Goal: Download file/media

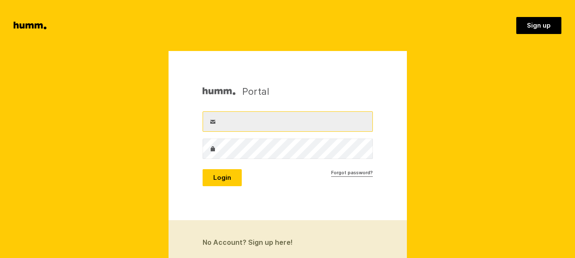
drag, startPoint x: 0, startPoint y: 0, endPoint x: 261, endPoint y: 122, distance: 287.7
click at [261, 122] on input "Username" at bounding box center [288, 122] width 170 height 20
type input "info@goldenhive.co.nz"
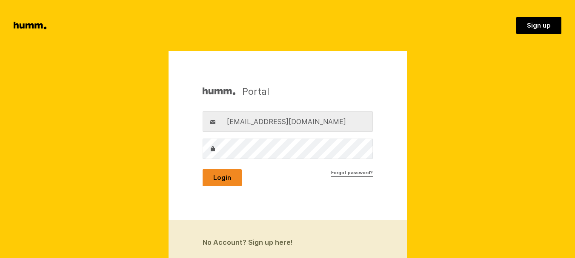
click at [231, 179] on button "Login" at bounding box center [222, 177] width 39 height 17
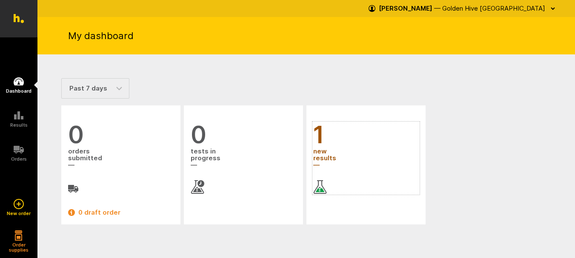
click at [319, 156] on span "new results" at bounding box center [366, 158] width 106 height 23
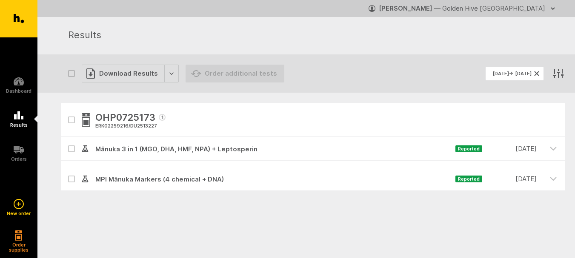
click at [72, 149] on icon at bounding box center [71, 149] width 4 height 3
click at [67, 143] on input "checkbox" at bounding box center [64, 140] width 6 height 6
checkbox input "true"
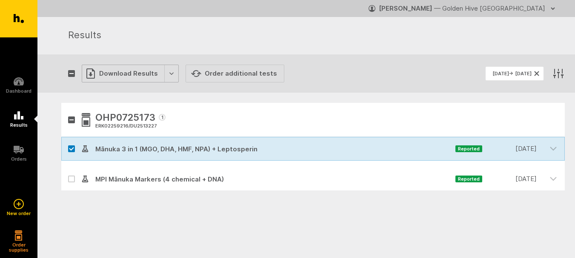
click at [124, 70] on div "Download Results" at bounding box center [130, 74] width 97 height 18
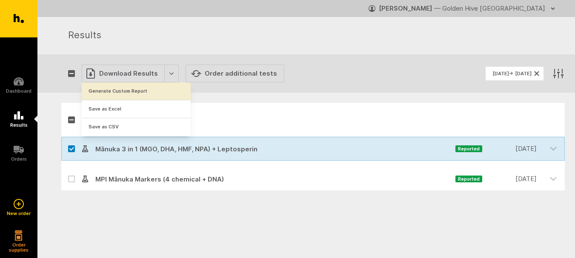
click at [128, 89] on button "Generate Custom Report" at bounding box center [136, 91] width 109 height 17
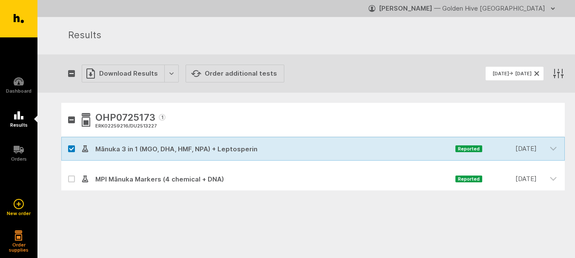
click at [71, 181] on label at bounding box center [71, 179] width 7 height 7
click at [67, 173] on input "checkbox" at bounding box center [64, 170] width 6 height 6
checkbox input "true"
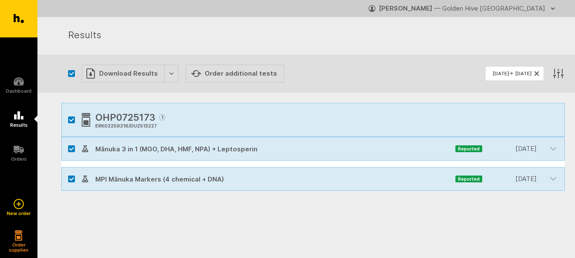
click at [71, 152] on label at bounding box center [71, 149] width 7 height 7
click at [67, 143] on input "checkbox" at bounding box center [64, 140] width 6 height 6
checkbox input "false"
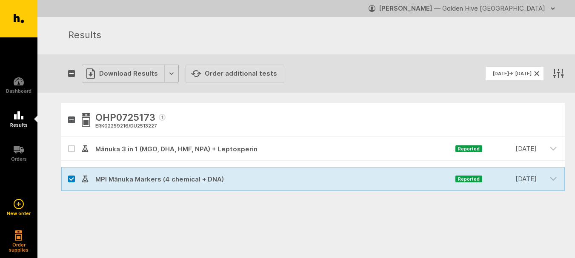
click at [126, 75] on div "Download Results" at bounding box center [130, 74] width 97 height 18
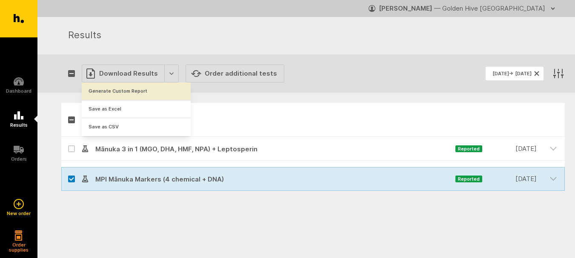
click at [126, 89] on button "Generate Custom Report" at bounding box center [136, 91] width 109 height 17
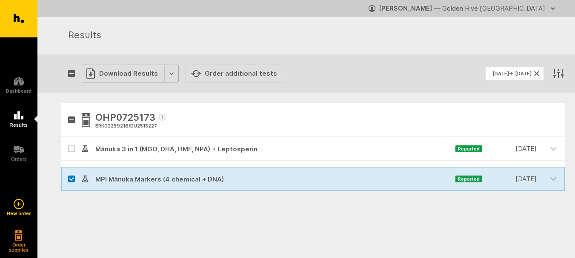
click at [135, 76] on div "Download Results" at bounding box center [130, 74] width 97 height 18
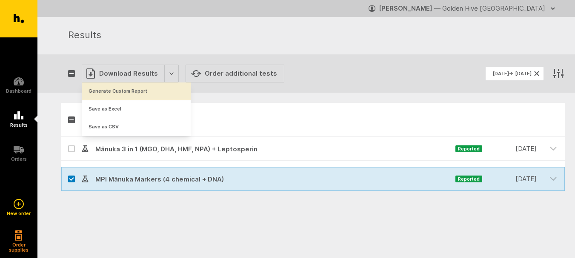
click at [135, 86] on button "Generate Custom Report" at bounding box center [136, 91] width 109 height 17
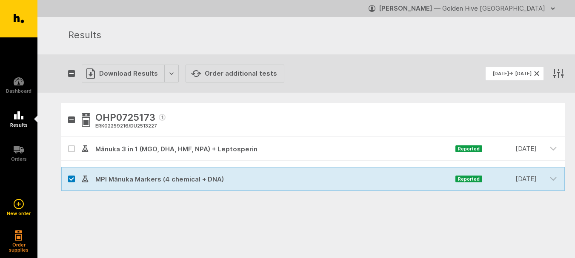
click at [552, 4] on div "button" at bounding box center [553, 9] width 10 height 14
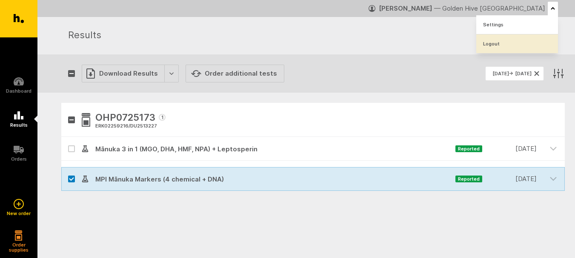
click at [498, 44] on link "Logout" at bounding box center [518, 43] width 82 height 19
